Goal: Information Seeking & Learning: Check status

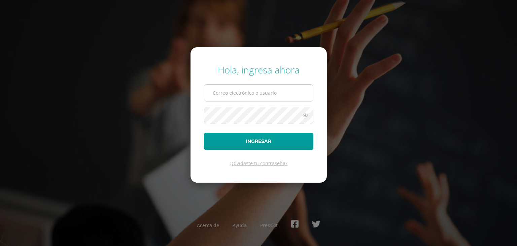
type input "[EMAIL_ADDRESS][PERSON_NAME][DOMAIN_NAME]"
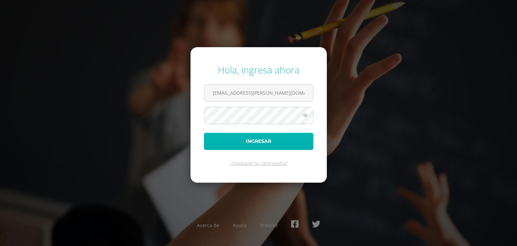
click at [255, 137] on button "Ingresar" at bounding box center [258, 141] width 109 height 17
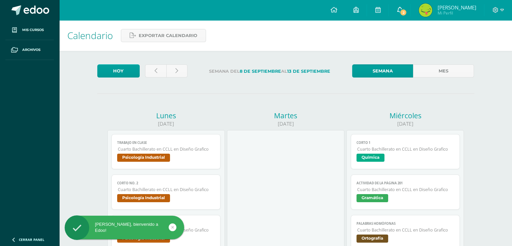
click at [407, 11] on span "2" at bounding box center [402, 12] width 7 height 7
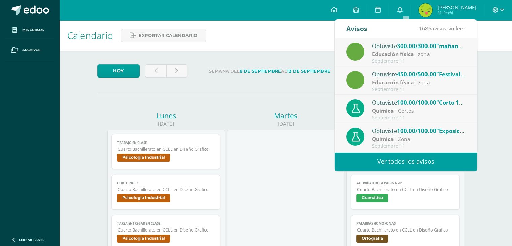
click at [413, 80] on strong "Educación física" at bounding box center [393, 81] width 42 height 7
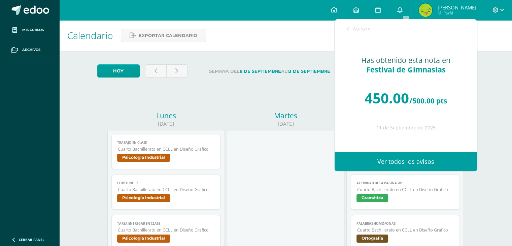
click at [349, 28] on icon at bounding box center [347, 28] width 3 height 5
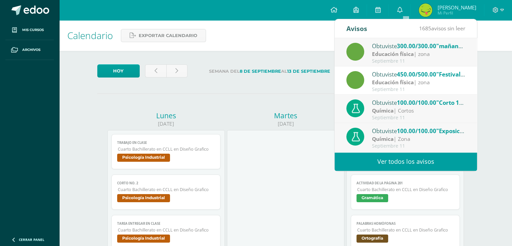
click at [392, 53] on strong "Educación física" at bounding box center [393, 53] width 42 height 7
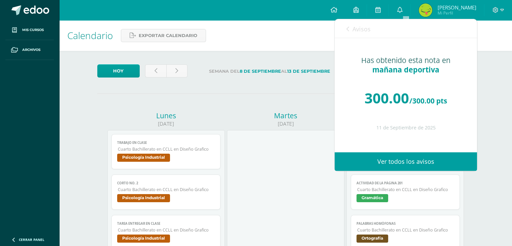
click at [344, 27] on div "Avisos 1684 avisos sin leer Avisos" at bounding box center [406, 28] width 142 height 19
click at [347, 28] on icon at bounding box center [347, 28] width 3 height 5
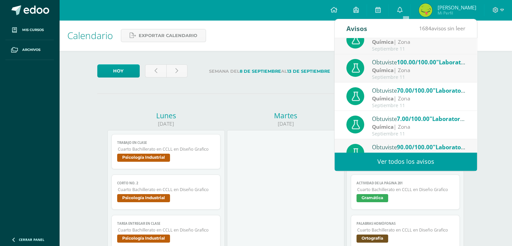
scroll to position [112, 0]
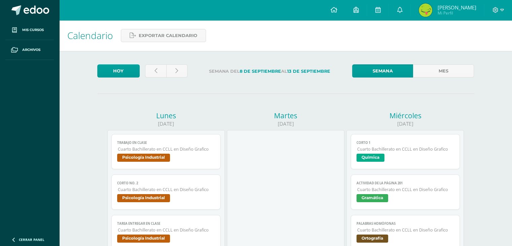
click at [432, 13] on img at bounding box center [425, 9] width 13 height 13
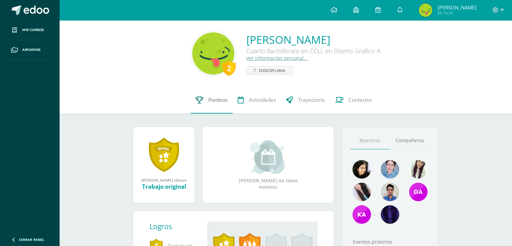
click at [209, 101] on span "Punteos" at bounding box center [217, 99] width 19 height 7
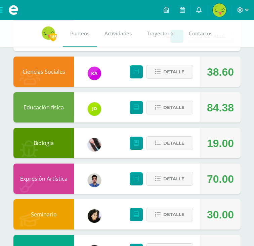
scroll to position [169, 0]
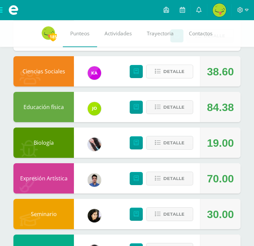
click at [172, 73] on span "Detalle" at bounding box center [174, 71] width 21 height 12
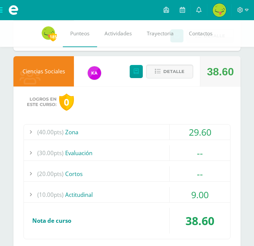
click at [69, 134] on div "(40.00pts) Zona" at bounding box center [127, 132] width 207 height 15
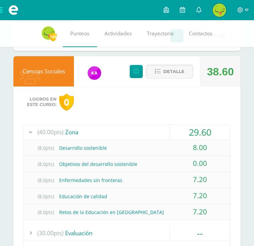
click at [29, 130] on div at bounding box center [30, 132] width 13 height 15
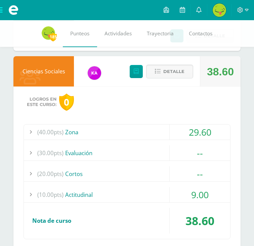
click at [29, 131] on div at bounding box center [30, 132] width 13 height 15
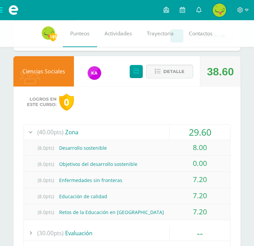
click at [32, 131] on div at bounding box center [30, 132] width 13 height 15
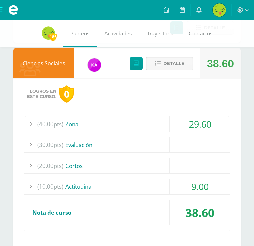
scroll to position [177, 0]
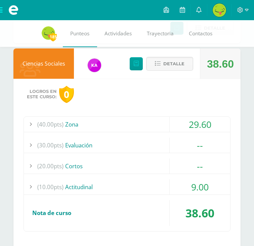
click at [55, 66] on div "Ciencias Sociales" at bounding box center [43, 63] width 61 height 30
click at [158, 65] on icon at bounding box center [158, 64] width 6 height 6
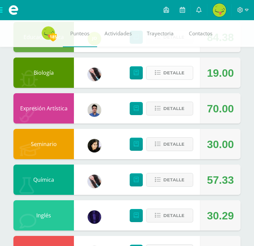
scroll to position [242, 0]
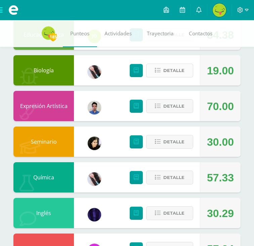
click at [154, 72] on button "Detalle" at bounding box center [169, 71] width 47 height 14
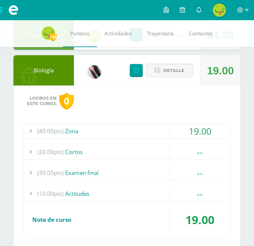
scroll to position [254, 0]
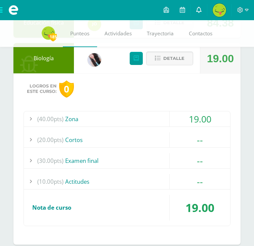
click at [197, 9] on link at bounding box center [199, 10] width 16 height 20
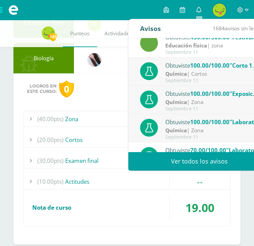
scroll to position [37, 0]
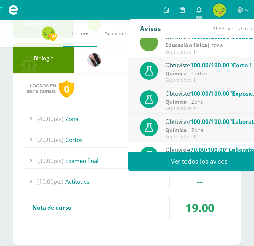
click at [186, 67] on div "Obtuviste 100.00/100.00 "Corto 1" en Química" at bounding box center [213, 65] width 94 height 9
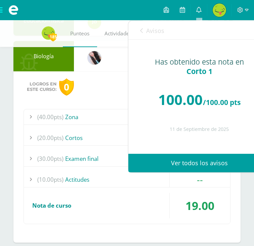
scroll to position [255, 0]
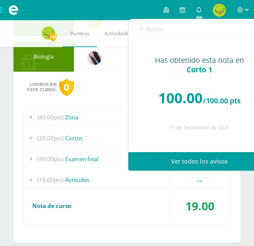
click at [140, 32] on link "Avisos" at bounding box center [152, 28] width 24 height 19
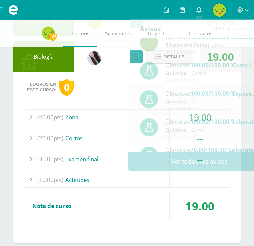
click at [33, 115] on div at bounding box center [30, 117] width 13 height 15
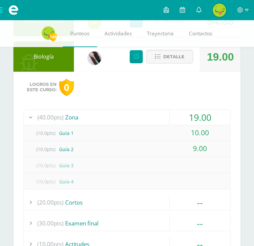
click at [40, 114] on span "(40.00pts)" at bounding box center [50, 117] width 26 height 15
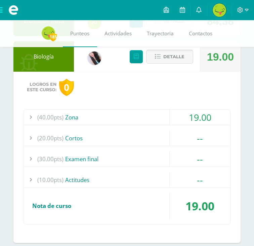
click at [152, 58] on button "Detalle" at bounding box center [169, 57] width 47 height 14
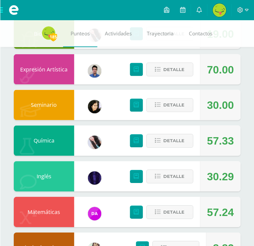
scroll to position [280, 0]
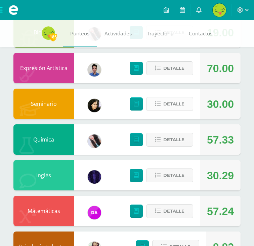
click at [177, 104] on span "Detalle" at bounding box center [174, 104] width 21 height 12
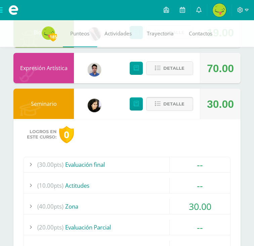
click at [163, 108] on button "Detalle" at bounding box center [169, 104] width 47 height 14
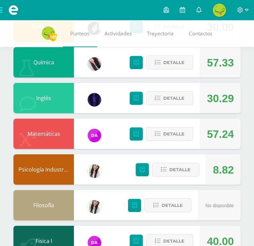
scroll to position [356, 0]
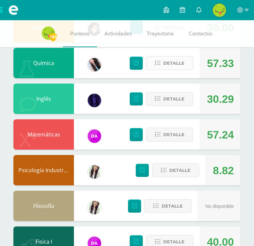
click at [176, 63] on span "Detalle" at bounding box center [174, 63] width 21 height 12
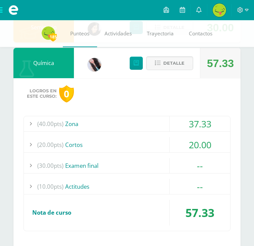
click at [57, 124] on span "(40.00pts)" at bounding box center [50, 123] width 26 height 15
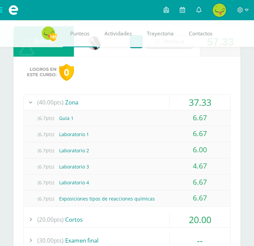
scroll to position [381, 0]
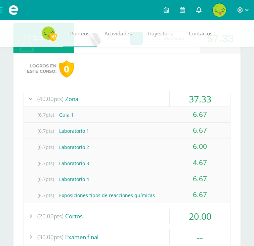
click at [200, 10] on icon at bounding box center [199, 10] width 5 height 6
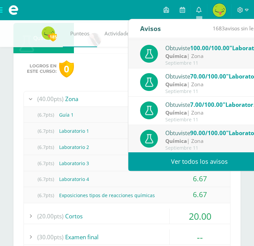
scroll to position [112, 0]
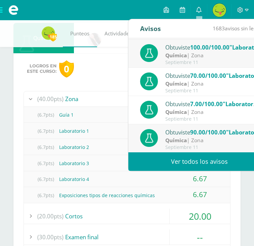
click at [167, 138] on strong "Química" at bounding box center [177, 139] width 22 height 7
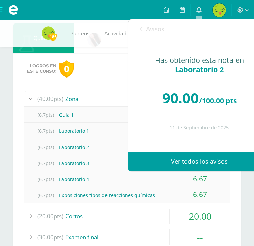
click at [143, 27] on link "Avisos" at bounding box center [152, 28] width 24 height 19
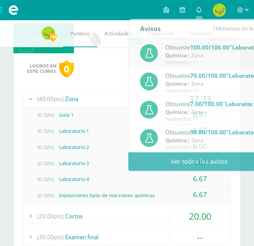
click at [83, 59] on div "Logros en este curso: 0 (40.00pts) Zona 37.33 (6.7pts) Guía 1 6.67 (6.7pts)" at bounding box center [126, 187] width 227 height 268
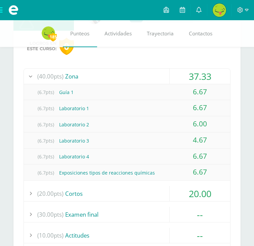
scroll to position [405, 0]
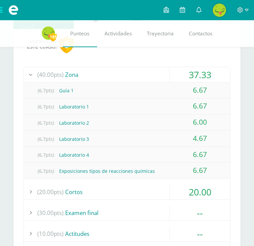
click at [32, 72] on div at bounding box center [30, 74] width 13 height 15
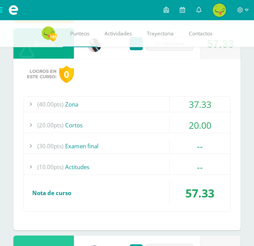
scroll to position [371, 0]
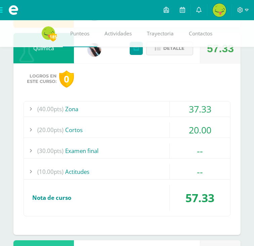
click at [179, 52] on span "Detalle" at bounding box center [174, 48] width 21 height 12
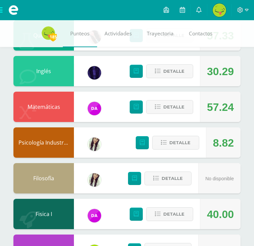
scroll to position [385, 0]
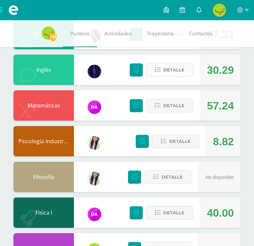
click at [172, 69] on span "Detalle" at bounding box center [174, 70] width 21 height 12
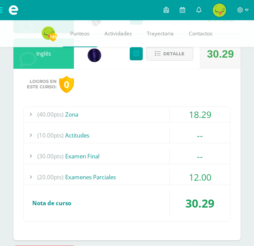
scroll to position [402, 0]
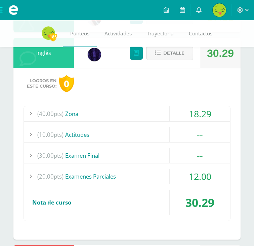
click at [36, 113] on div at bounding box center [30, 113] width 13 height 15
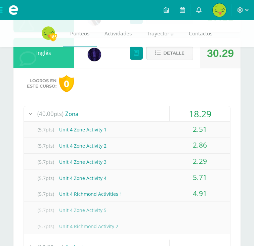
click at [34, 111] on div at bounding box center [30, 113] width 13 height 15
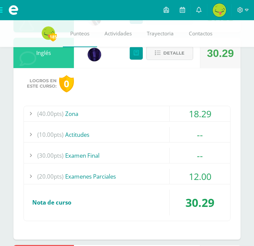
click at [83, 175] on div "(20.00pts) Examenes Parciales" at bounding box center [127, 176] width 207 height 15
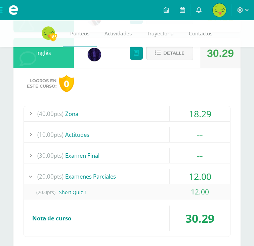
click at [83, 175] on div "(20.00pts) Examenes Parciales" at bounding box center [127, 176] width 207 height 15
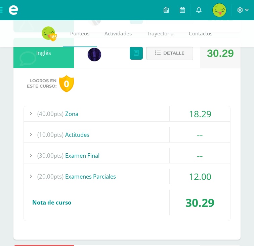
click at [160, 54] on icon at bounding box center [158, 53] width 6 height 6
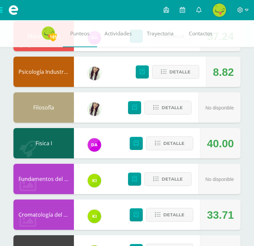
scroll to position [455, 0]
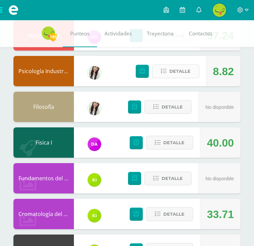
click at [189, 69] on span "Detalle" at bounding box center [180, 71] width 21 height 12
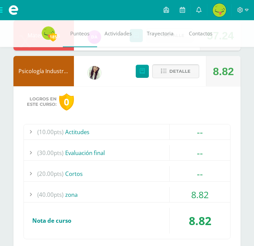
click at [179, 74] on span "Detalle" at bounding box center [180, 71] width 21 height 12
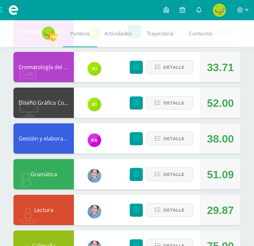
scroll to position [602, 0]
click at [156, 70] on button "Detalle" at bounding box center [169, 67] width 47 height 14
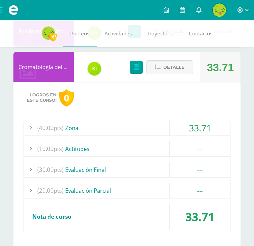
click at [92, 120] on div "(40.00pts) Zona" at bounding box center [127, 127] width 207 height 15
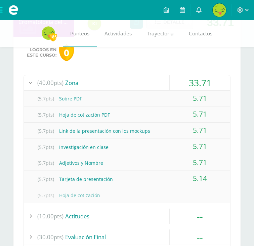
scroll to position [647, 0]
click at [29, 84] on div at bounding box center [30, 82] width 13 height 15
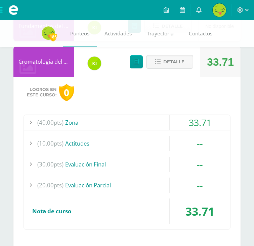
scroll to position [600, 0]
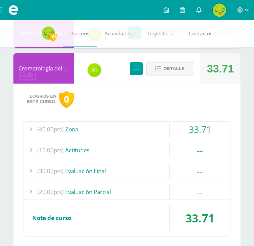
click at [184, 73] on span "Detalle" at bounding box center [174, 68] width 21 height 12
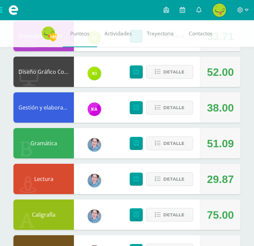
scroll to position [633, 0]
click at [158, 71] on icon at bounding box center [158, 72] width 6 height 6
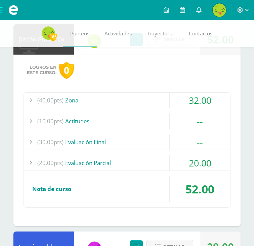
scroll to position [666, 0]
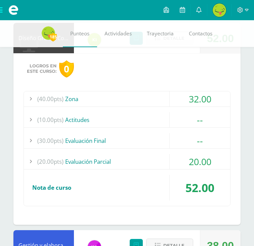
click at [52, 99] on span "(40.00pts)" at bounding box center [50, 98] width 26 height 15
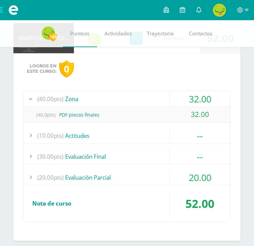
click at [42, 97] on span "(40.00pts)" at bounding box center [50, 98] width 26 height 15
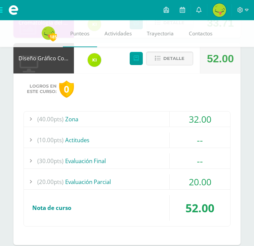
scroll to position [645, 0]
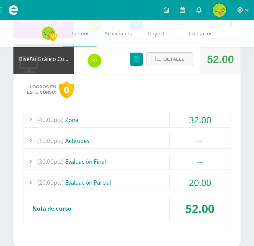
click at [168, 56] on span "Detalle" at bounding box center [174, 59] width 21 height 12
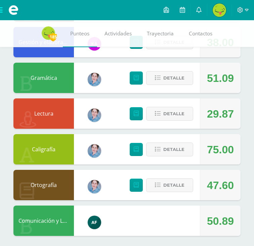
scroll to position [701, 0]
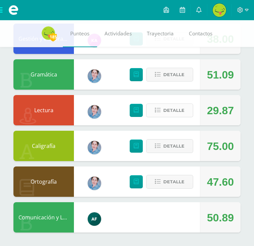
click at [169, 108] on span "Detalle" at bounding box center [174, 110] width 21 height 12
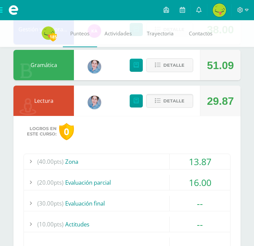
scroll to position [728, 0]
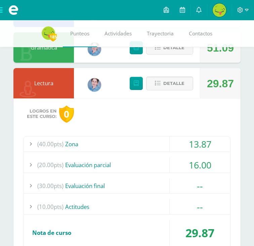
click at [46, 161] on span "(20.00pts)" at bounding box center [50, 164] width 26 height 15
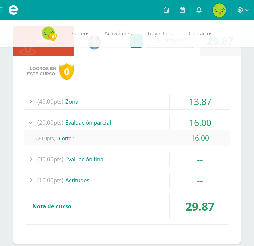
scroll to position [771, 0]
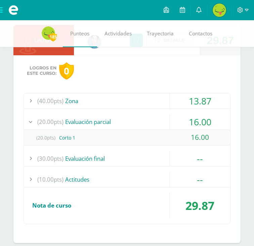
click at [55, 118] on span "(20.00pts)" at bounding box center [50, 121] width 26 height 15
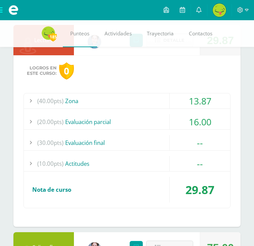
click at [51, 99] on span "(40.00pts)" at bounding box center [50, 100] width 26 height 15
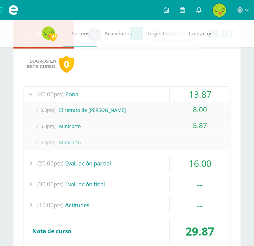
scroll to position [782, 0]
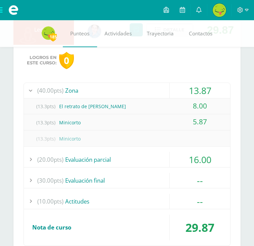
click at [52, 90] on span "(40.00pts)" at bounding box center [50, 90] width 26 height 15
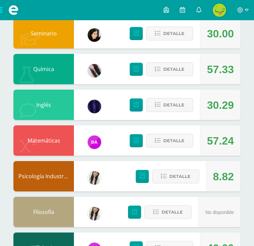
scroll to position [0, 0]
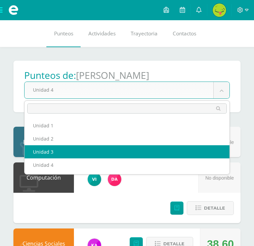
select select "Unidad 3"
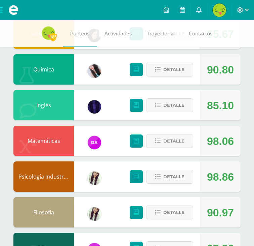
scroll to position [350, 0]
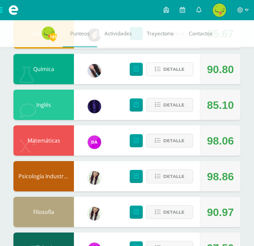
click at [168, 71] on span "Detalle" at bounding box center [174, 69] width 21 height 12
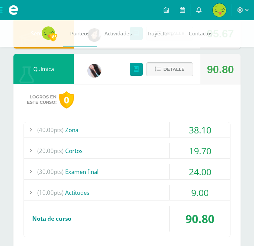
click at [171, 70] on span "Detalle" at bounding box center [174, 69] width 21 height 12
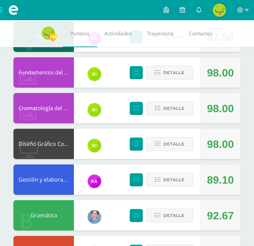
scroll to position [561, 0]
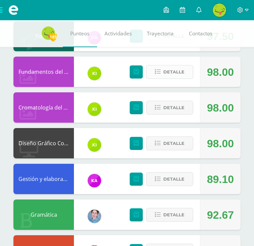
click at [179, 72] on span "Detalle" at bounding box center [174, 72] width 21 height 12
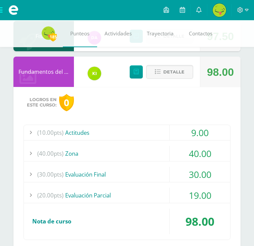
click at [81, 190] on div "(20.00pts) Evaluación Parcial" at bounding box center [127, 194] width 207 height 15
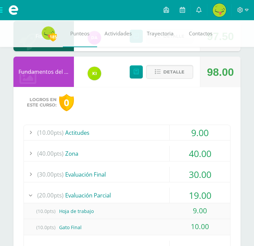
click at [61, 190] on span "(20.00pts)" at bounding box center [50, 194] width 26 height 15
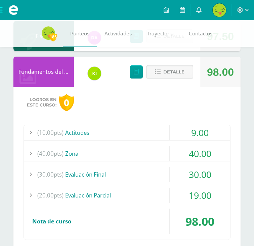
click at [178, 69] on span "Detalle" at bounding box center [174, 72] width 21 height 12
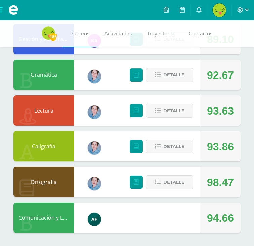
scroll to position [701, 0]
